Goal: Information Seeking & Learning: Check status

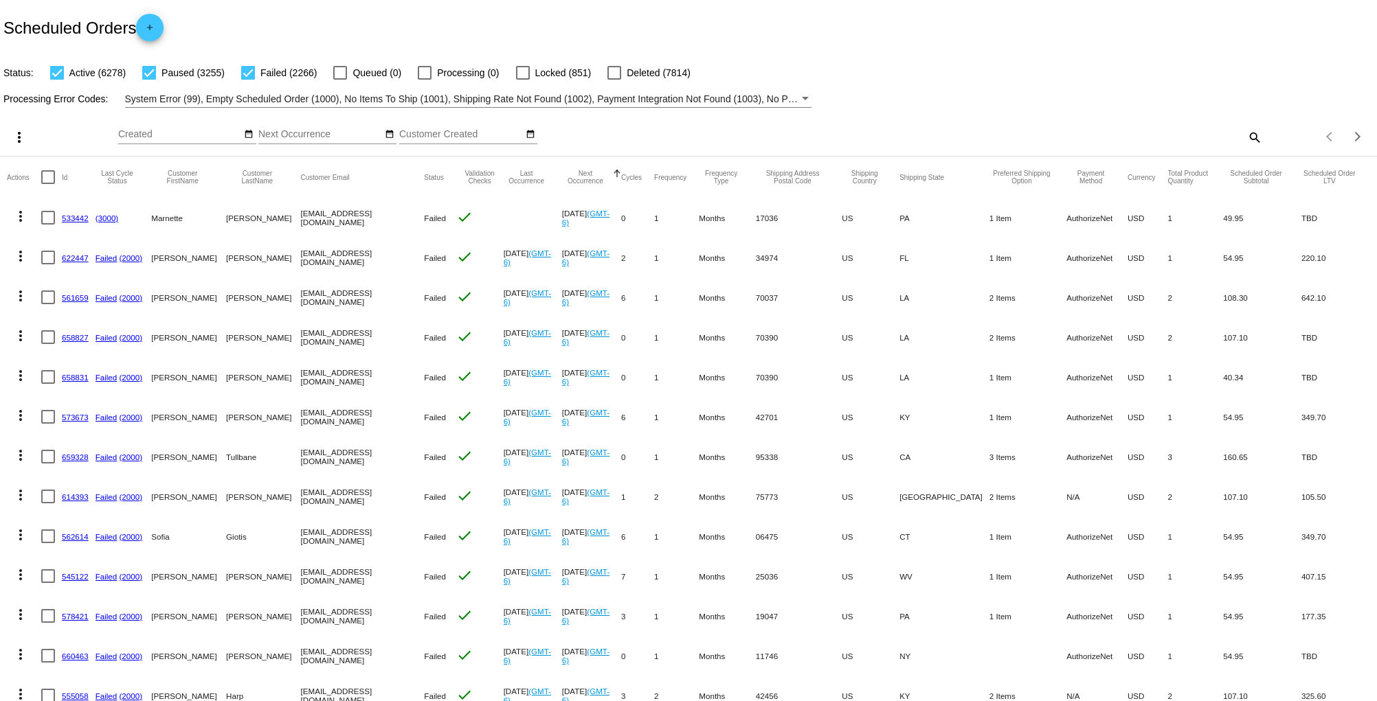
click at [1246, 132] on mat-icon "search" at bounding box center [1254, 136] width 16 height 21
drag, startPoint x: 1009, startPoint y: 122, endPoint x: 957, endPoint y: 128, distance: 52.0
click at [957, 129] on input "Search" at bounding box center [1091, 134] width 344 height 11
paste input "[PERSON_NAME]"
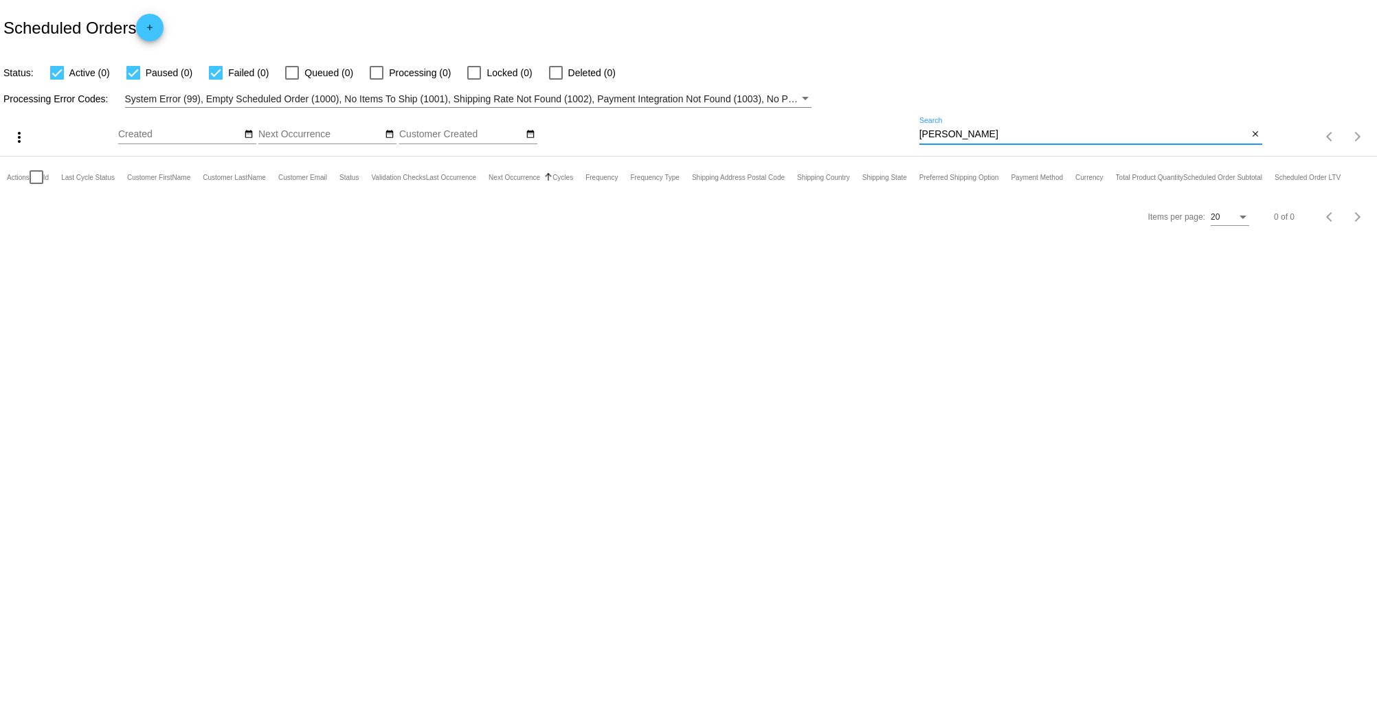
type input "[PERSON_NAME]"
click at [482, 73] on label "Locked (0)" at bounding box center [499, 73] width 65 height 16
click at [474, 80] on input "Locked (0)" at bounding box center [473, 80] width 1 height 1
checkbox input "true"
click at [376, 74] on div at bounding box center [377, 73] width 14 height 14
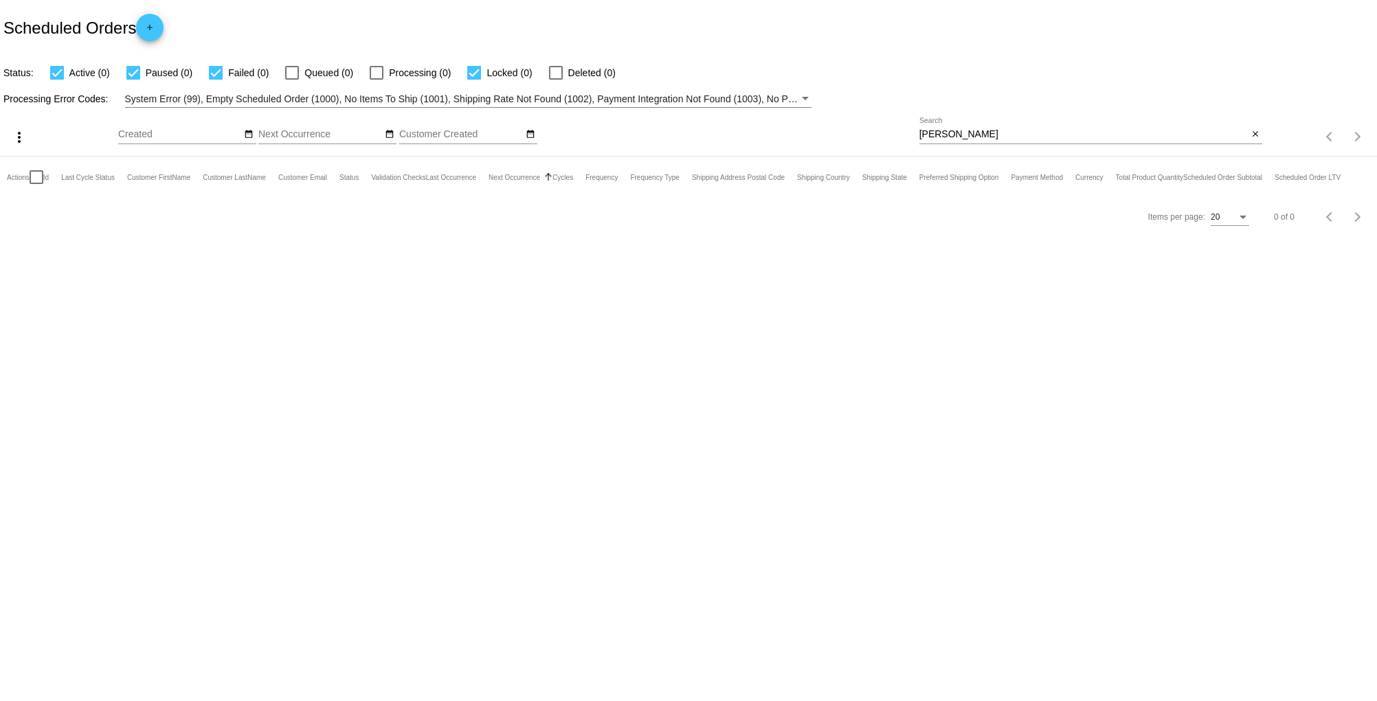
click at [376, 80] on input "Processing (0)" at bounding box center [376, 80] width 1 height 1
checkbox input "true"
click at [291, 66] on div at bounding box center [292, 73] width 14 height 14
click at [291, 80] on input "Queued (0)" at bounding box center [291, 80] width 1 height 1
checkbox input "true"
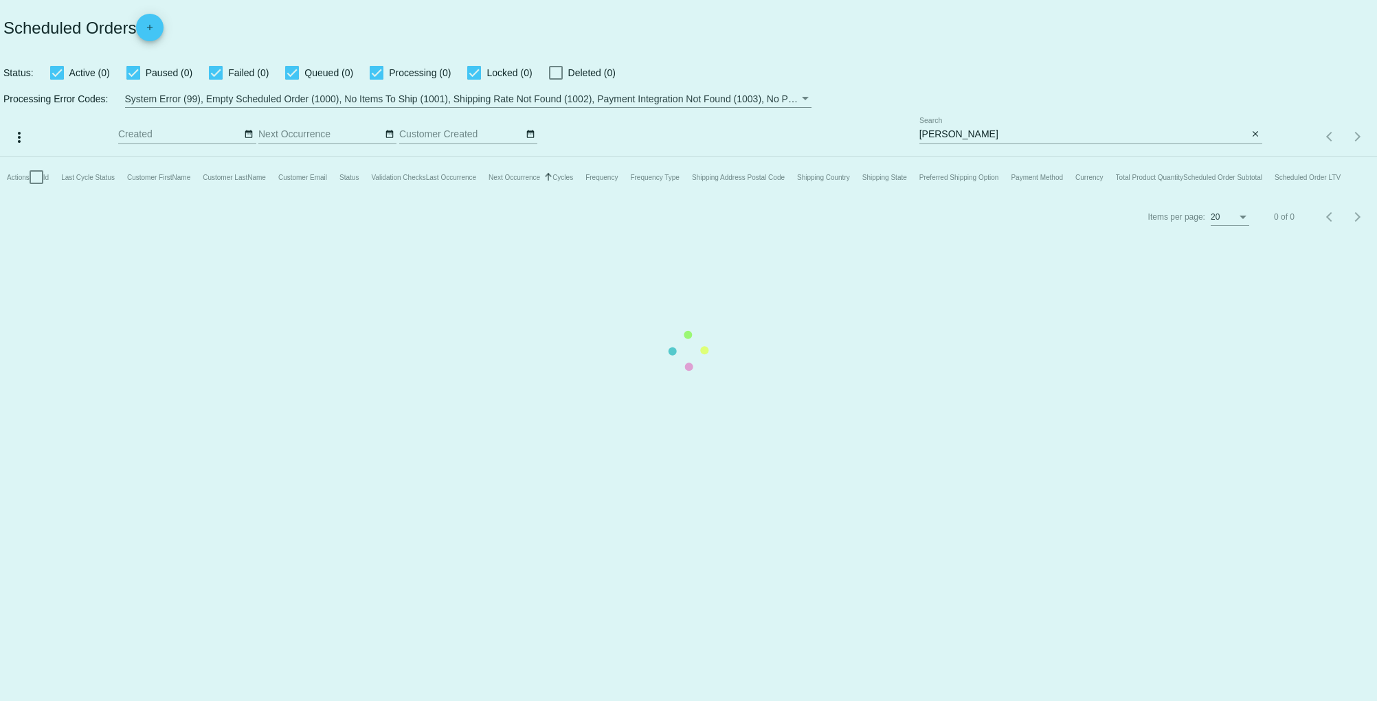
click at [552, 157] on mat-table "Actions Id Last Cycle Status Customer FirstName Customer LastName Customer Emai…" at bounding box center [688, 177] width 1377 height 41
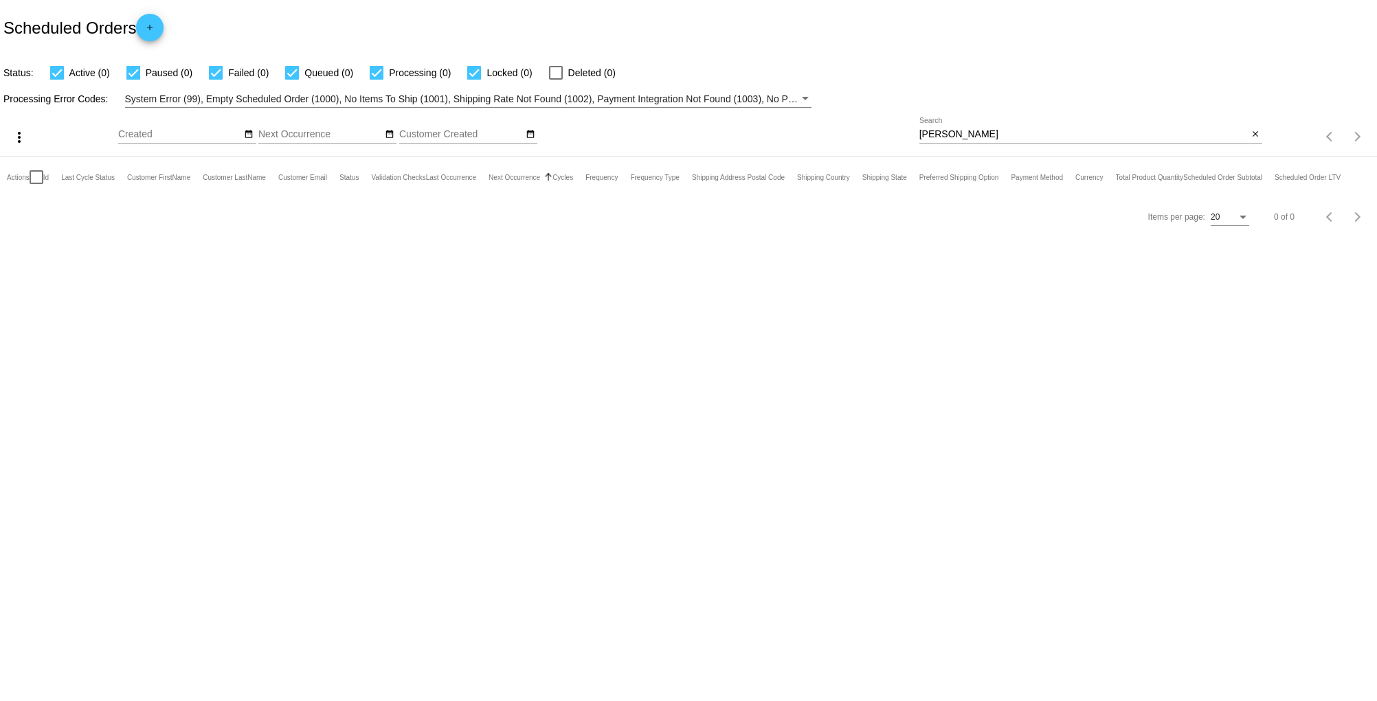
click at [553, 70] on div at bounding box center [556, 73] width 14 height 14
click at [555, 80] on input "Deleted (0)" at bounding box center [555, 80] width 1 height 1
checkbox input "true"
